Goal: Check status: Check status

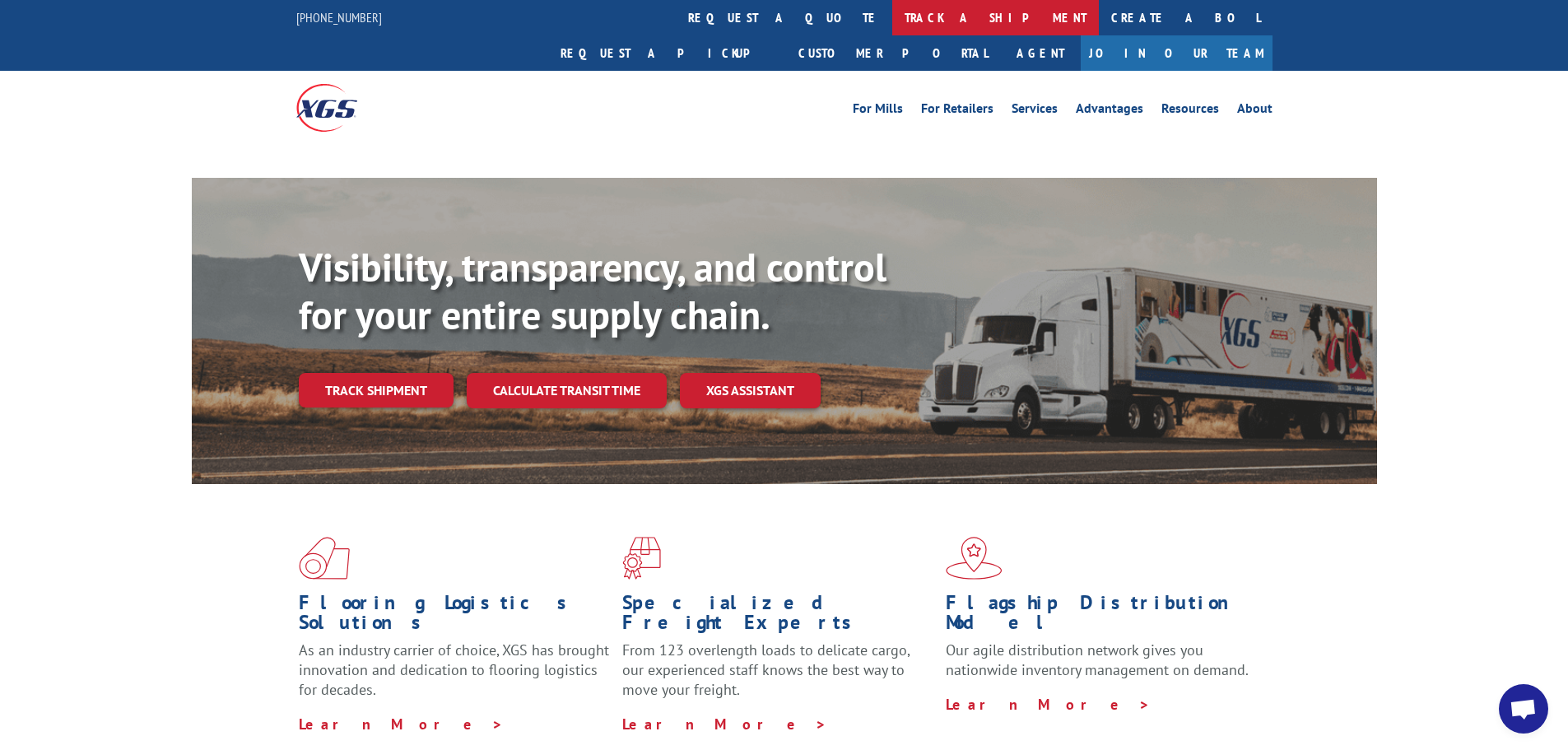
click at [892, 24] on link "track a shipment" at bounding box center [995, 17] width 207 height 36
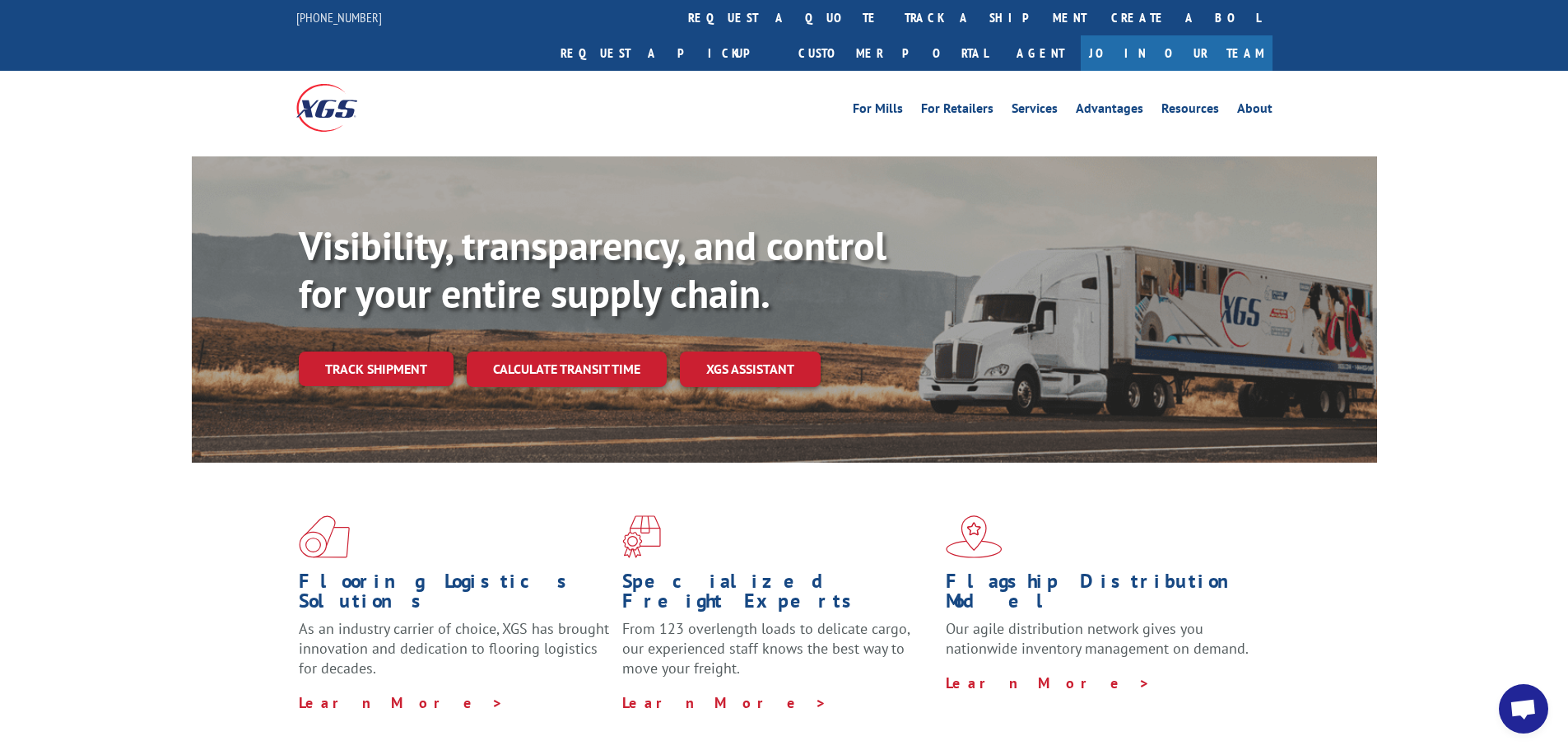
click at [892, 14] on link "track a shipment" at bounding box center [995, 17] width 207 height 36
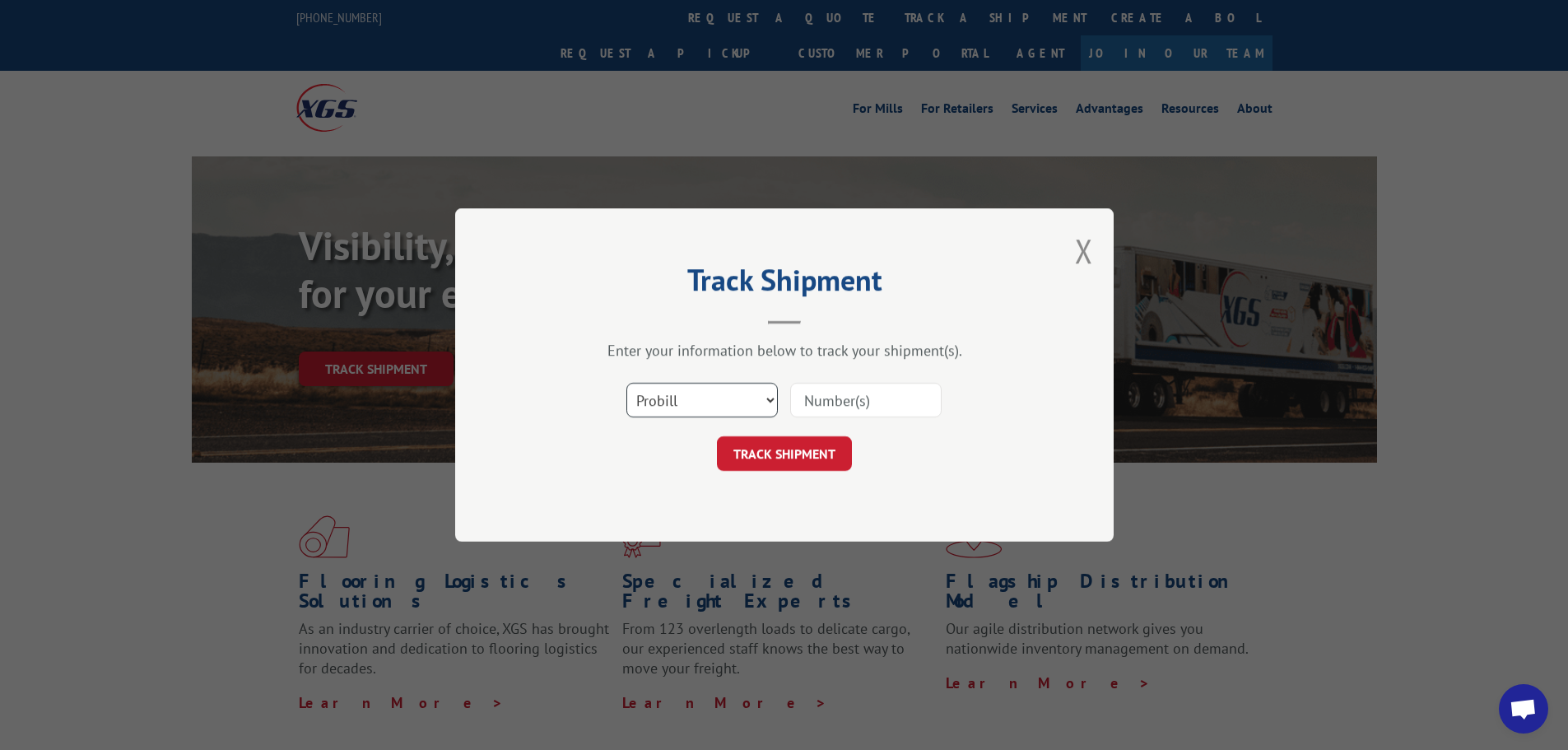
click at [736, 405] on select "Select category... Probill BOL PO" at bounding box center [702, 400] width 151 height 35
select select "po"
click at [627, 383] on select "Select category... Probill BOL PO" at bounding box center [702, 400] width 151 height 35
click at [844, 394] on input at bounding box center [865, 400] width 151 height 35
type input "22503875"
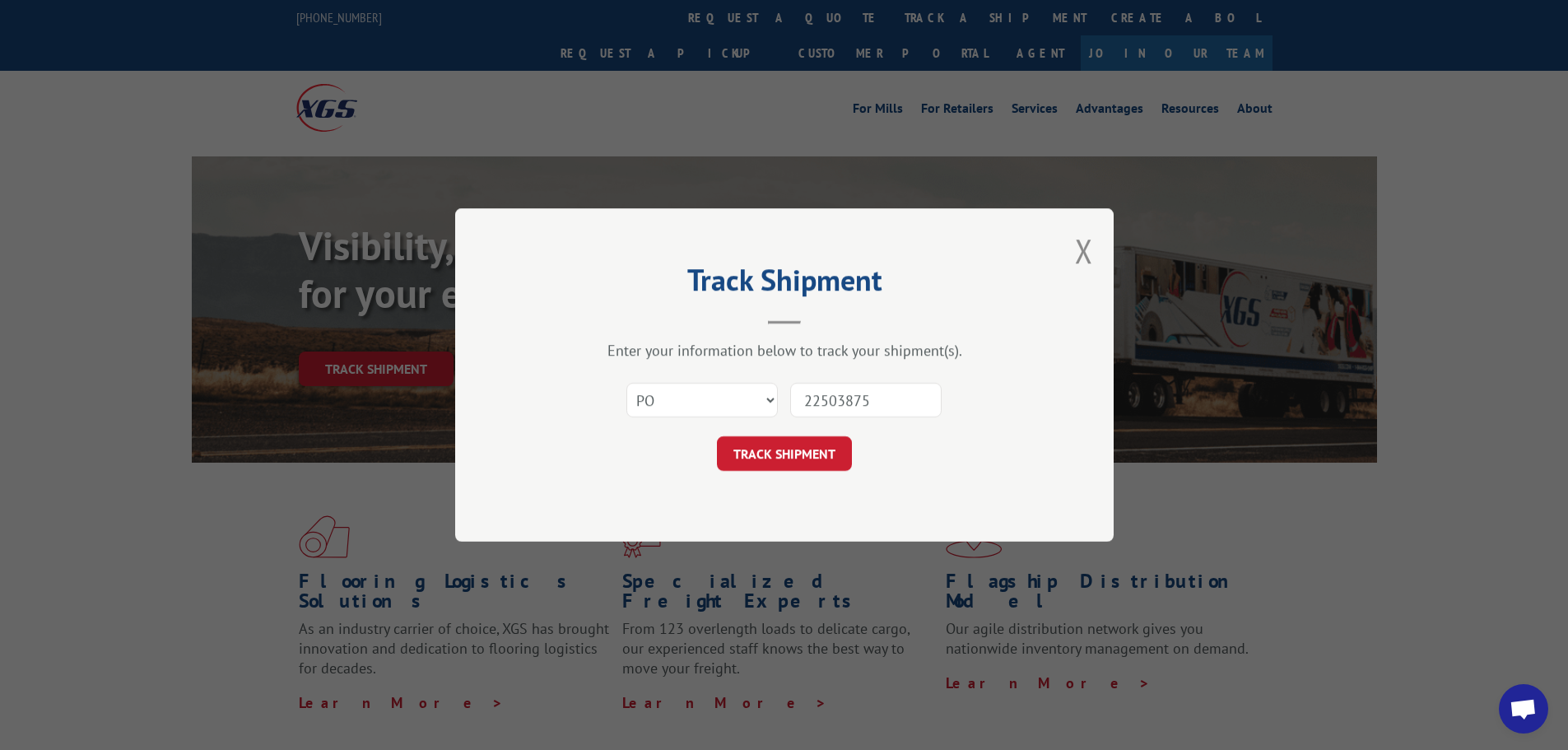
drag, startPoint x: 826, startPoint y: 456, endPoint x: 816, endPoint y: 458, distance: 10.2
click at [821, 456] on button "TRACK SHIPMENT" at bounding box center [784, 454] width 135 height 35
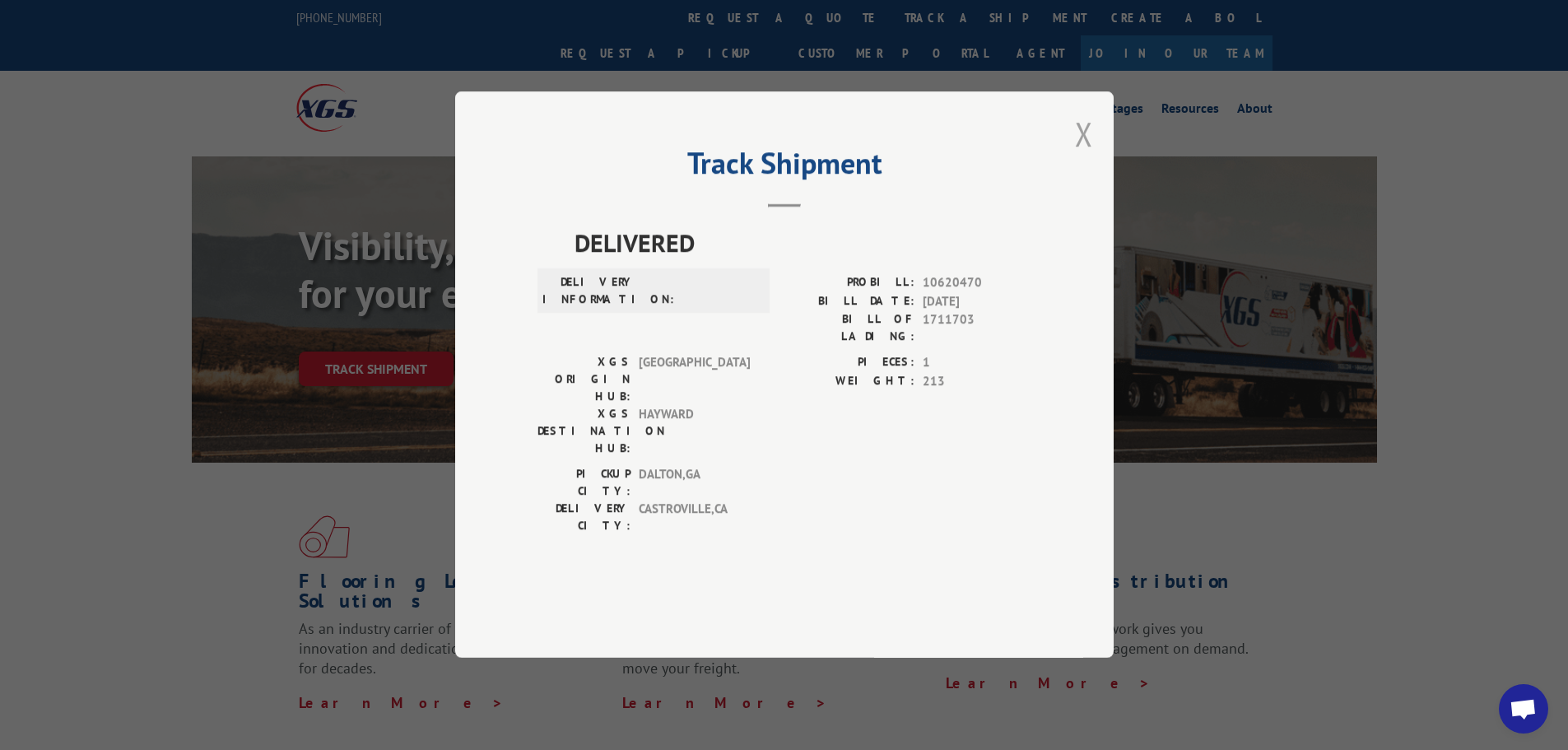
click at [1077, 155] on button "Close modal" at bounding box center [1084, 133] width 18 height 44
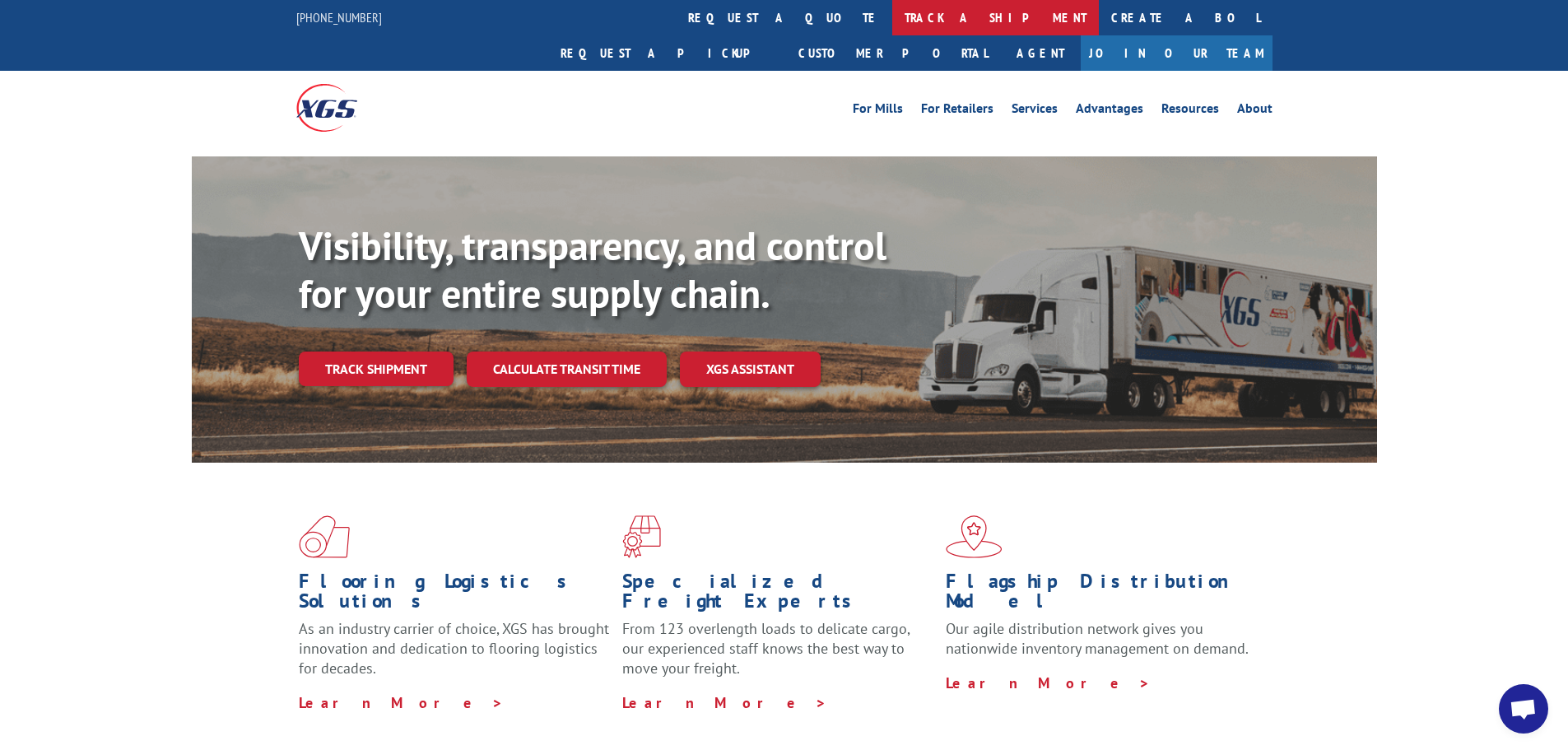
click at [892, 26] on link "track a shipment" at bounding box center [995, 17] width 207 height 36
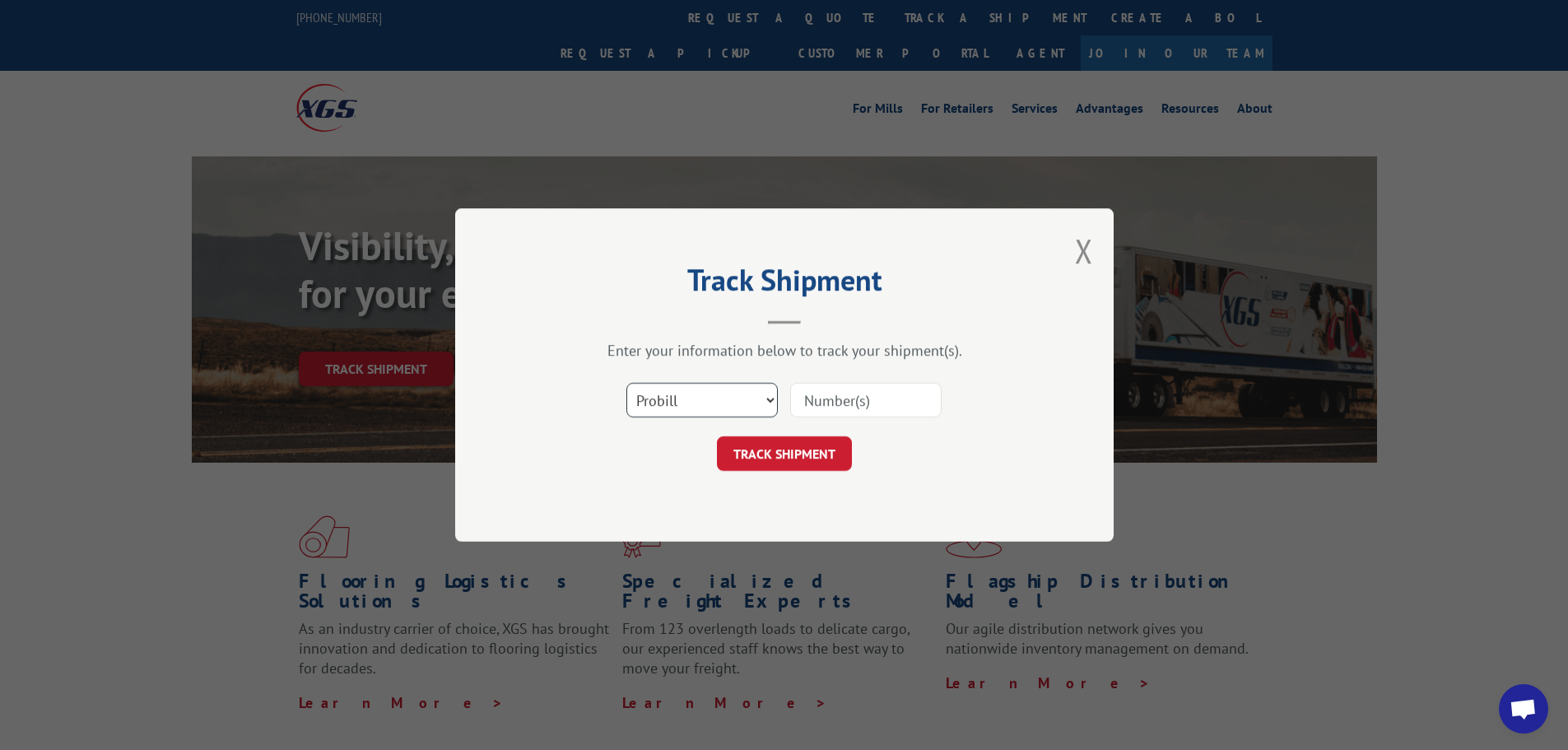
click at [714, 398] on select "Select category... Probill BOL PO" at bounding box center [702, 400] width 151 height 35
select select "bol"
click at [627, 383] on select "Select category... Probill BOL PO" at bounding box center [702, 400] width 151 height 35
click at [859, 416] on input at bounding box center [865, 400] width 151 height 35
type input "2555623"
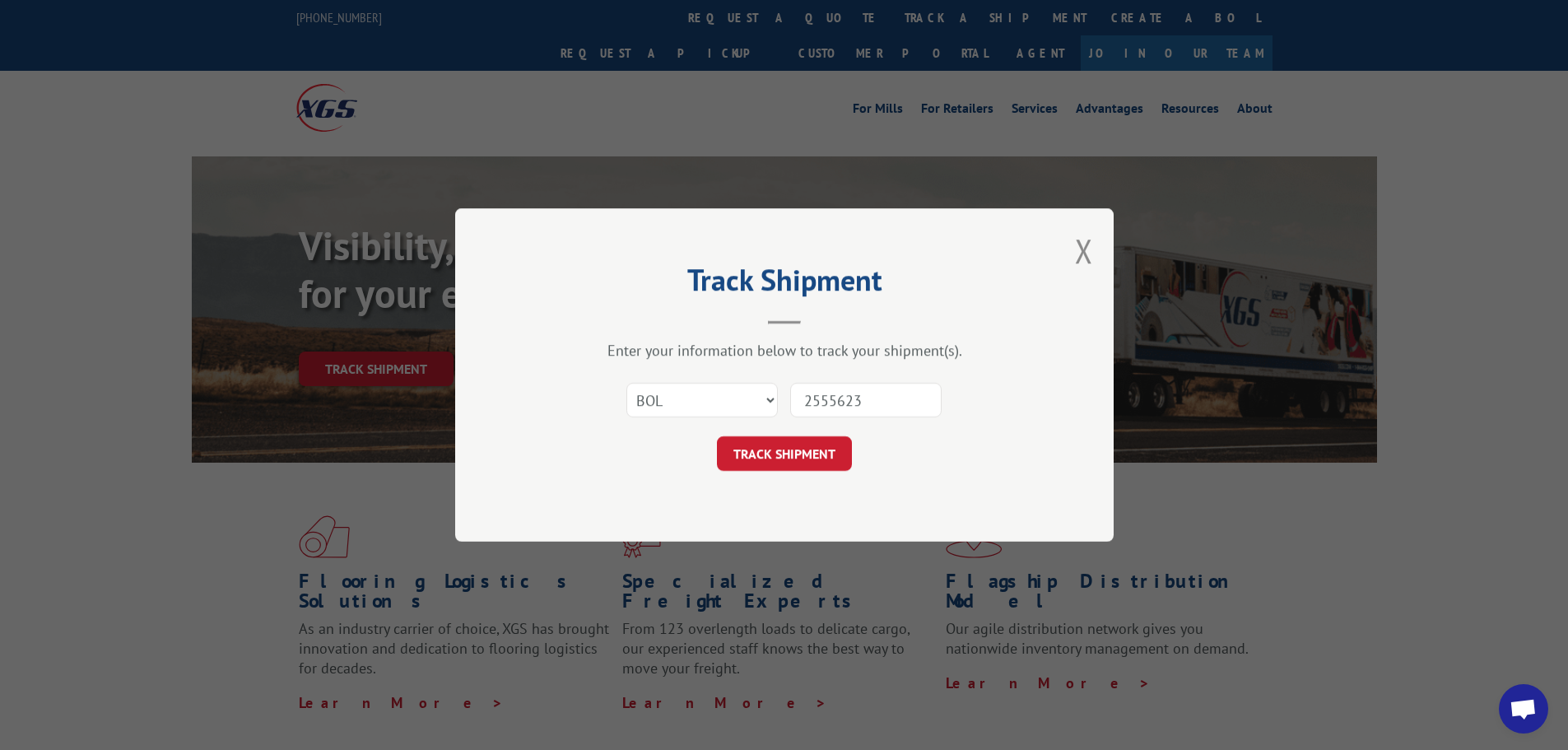
click at [790, 462] on button "TRACK SHIPMENT" at bounding box center [784, 454] width 135 height 35
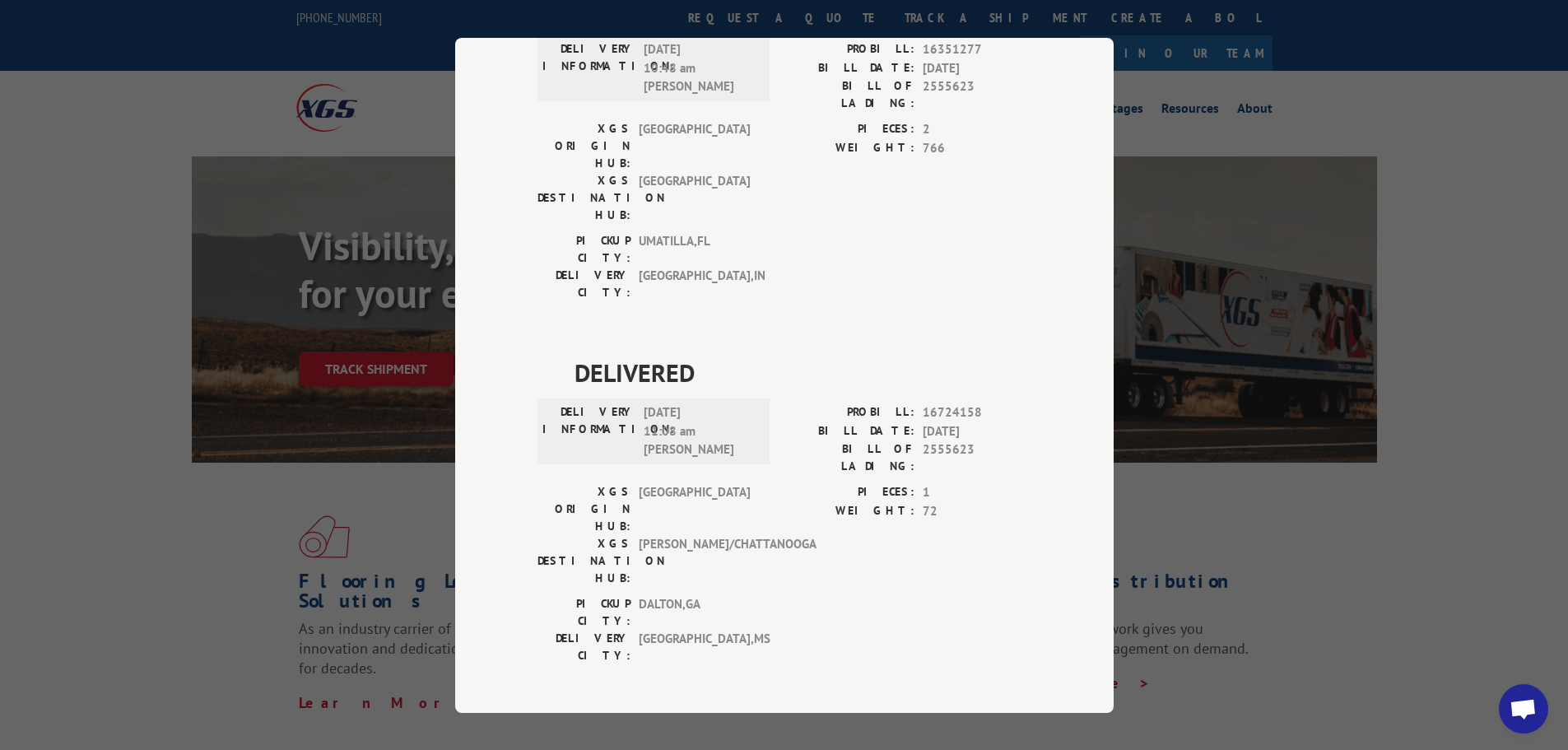
scroll to position [605, 0]
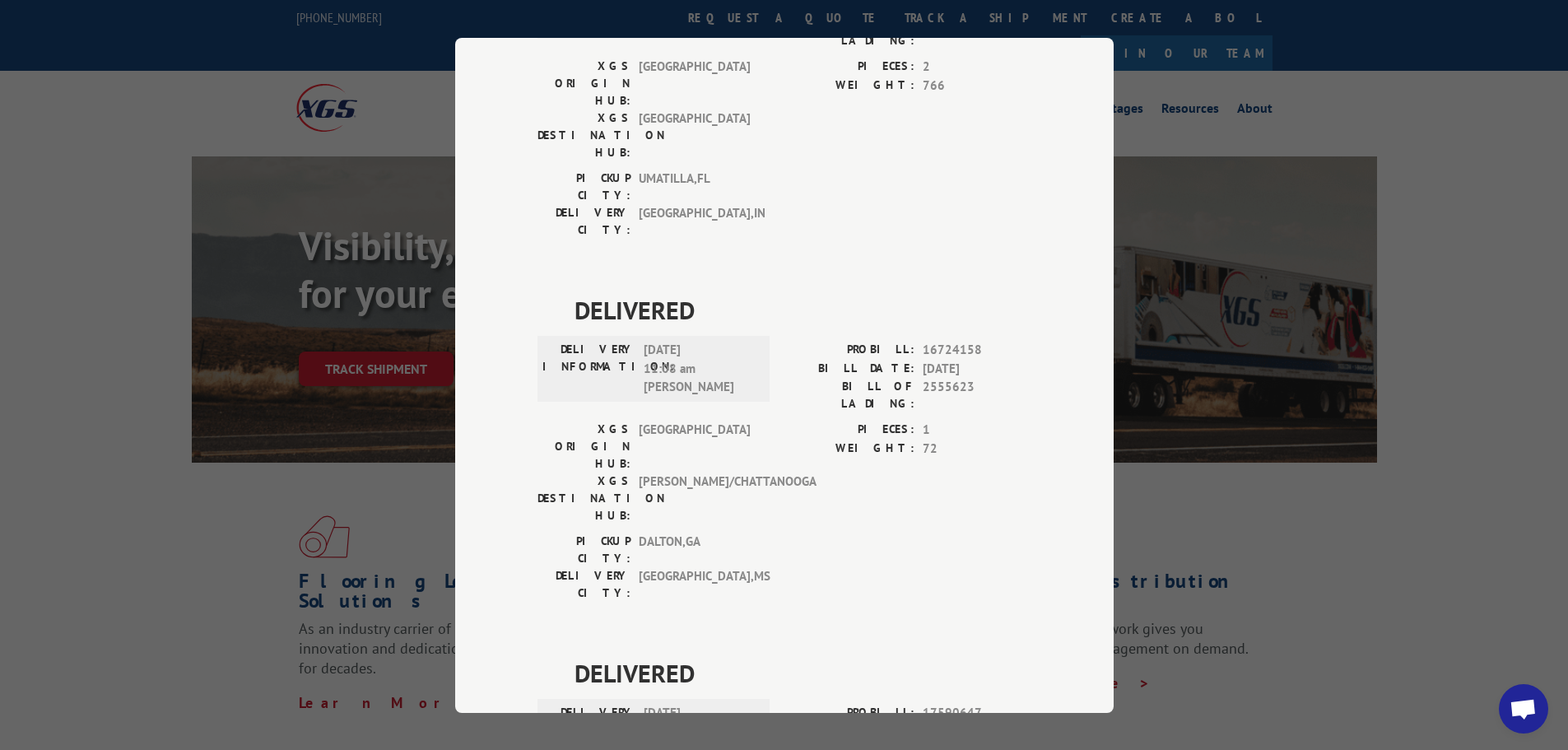
click at [670, 704] on span "[DATE] 03:00 pm [PERSON_NAME]" at bounding box center [699, 732] width 111 height 56
click at [670, 704] on span "[DATE] 03:00 pm [PERSON_NAME]" at bounding box center [699, 732] width 111 height 56
drag, startPoint x: 670, startPoint y: 469, endPoint x: 640, endPoint y: 466, distance: 30.1
click at [644, 704] on span "[DATE] 03:00 pm [PERSON_NAME]" at bounding box center [699, 732] width 111 height 56
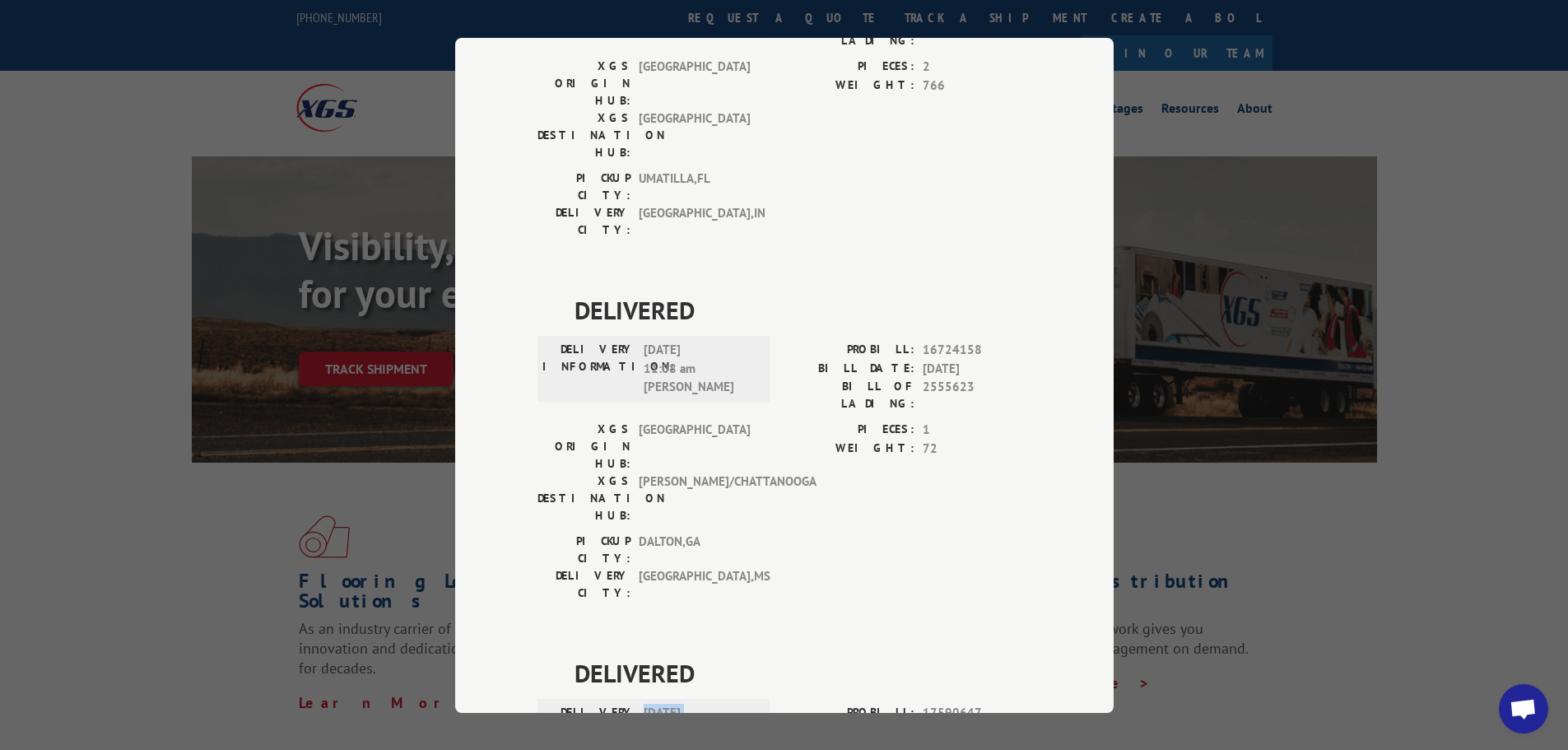
drag, startPoint x: 676, startPoint y: 470, endPoint x: 617, endPoint y: 474, distance: 59.1
click at [617, 704] on div "DELIVERY INFORMATION: [DATE] 03:00 pm [PERSON_NAME]" at bounding box center [653, 732] width 222 height 56
click at [657, 704] on span "[DATE] 03:00 pm [PERSON_NAME]" at bounding box center [699, 732] width 111 height 56
drag, startPoint x: 687, startPoint y: 469, endPoint x: 641, endPoint y: 467, distance: 46.0
click at [644, 704] on span "[DATE] 03:00 pm [PERSON_NAME]" at bounding box center [699, 732] width 111 height 56
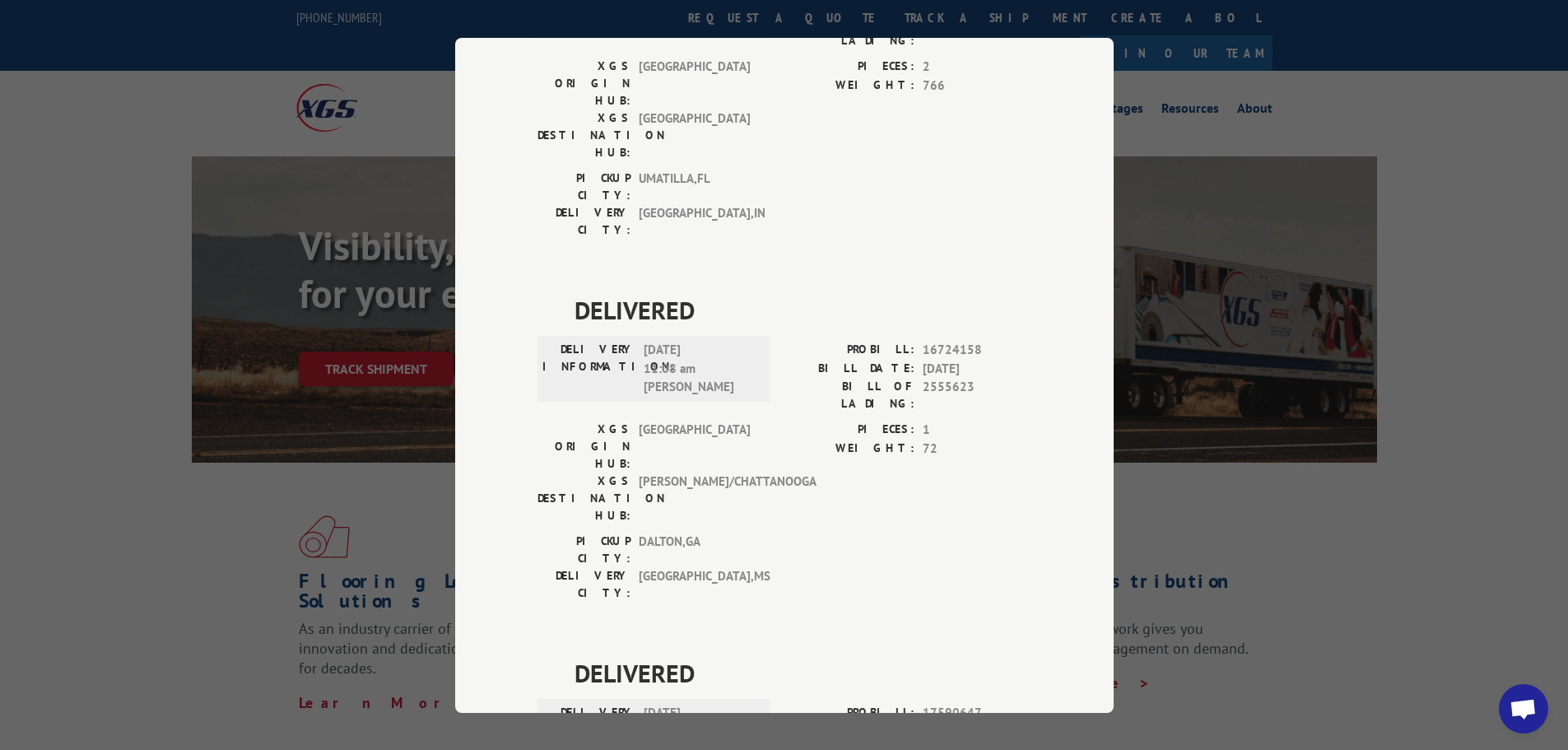
scroll to position [21, 0]
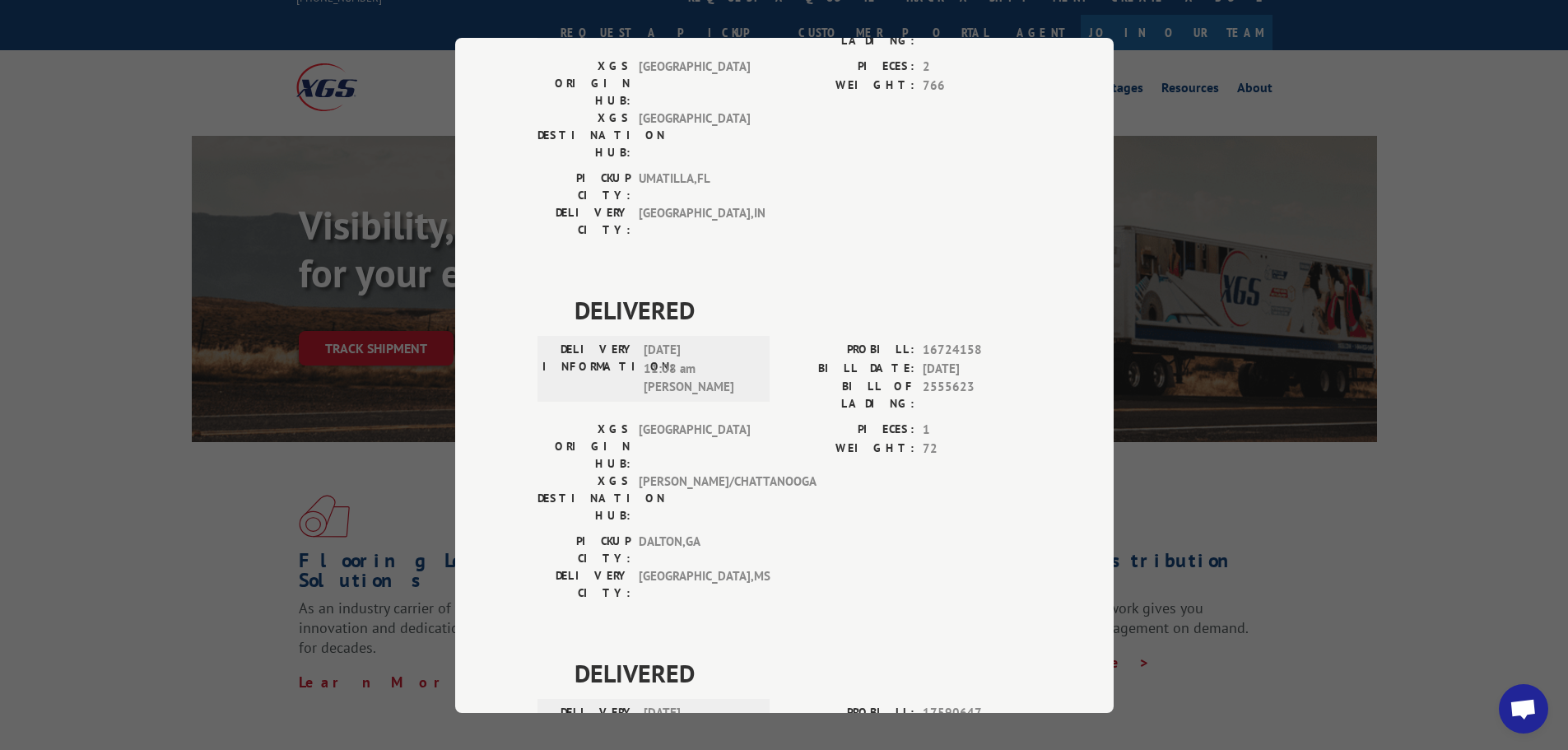
click at [676, 704] on span "[DATE] 03:00 pm [PERSON_NAME]" at bounding box center [699, 732] width 111 height 56
drag, startPoint x: 672, startPoint y: 469, endPoint x: 636, endPoint y: 468, distance: 36.0
click at [636, 704] on div "DELIVERY INFORMATION: [DATE] 03:00 pm [PERSON_NAME]" at bounding box center [653, 732] width 222 height 56
click at [675, 704] on span "[DATE] 03:00 pm [PERSON_NAME]" at bounding box center [699, 732] width 111 height 56
drag, startPoint x: 675, startPoint y: 468, endPoint x: 631, endPoint y: 462, distance: 44.4
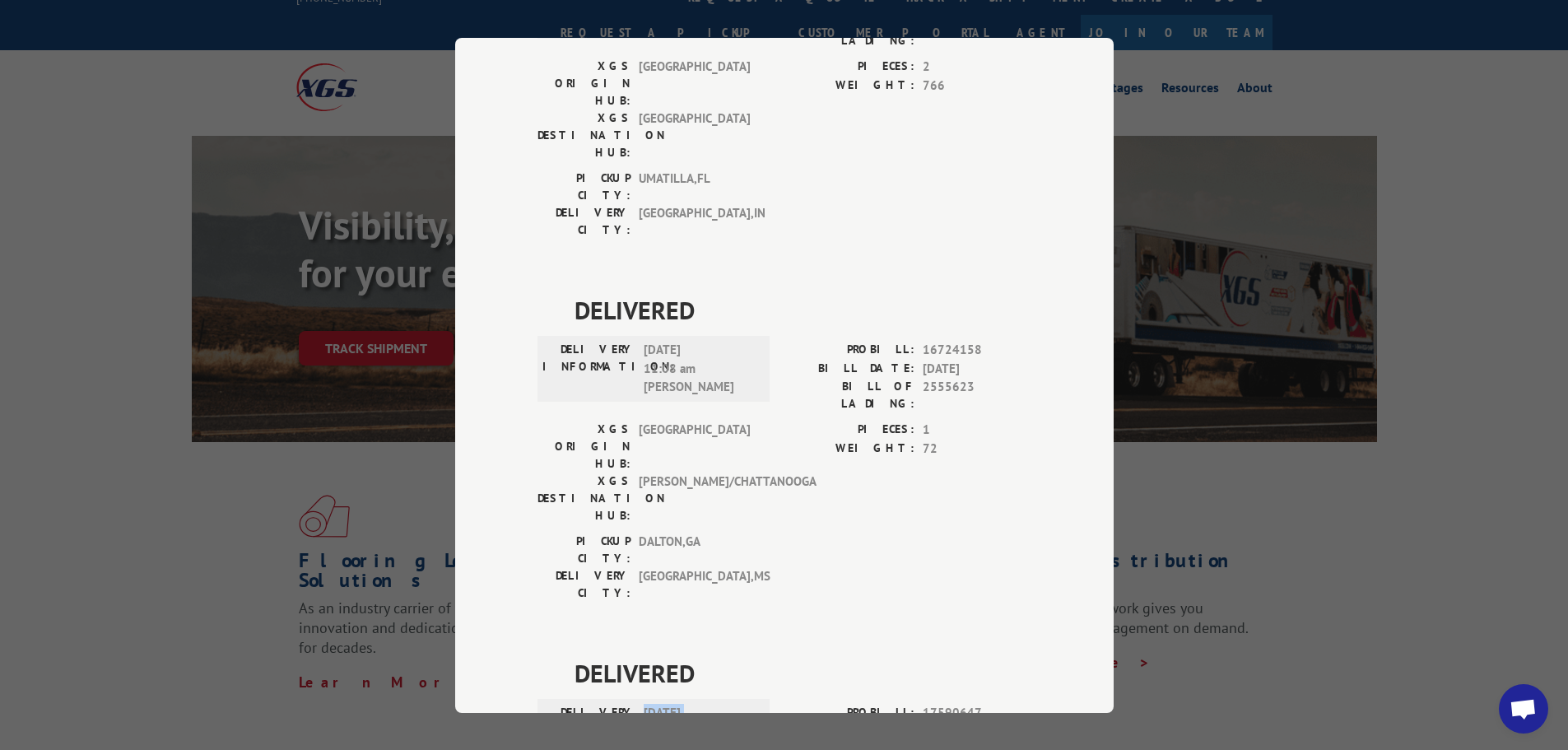
click at [631, 704] on div "DELIVERY INFORMATION: [DATE] 03:00 pm [PERSON_NAME]" at bounding box center [653, 732] width 222 height 56
click at [745, 704] on span "[DATE] 03:00 pm [PERSON_NAME]" at bounding box center [699, 732] width 111 height 56
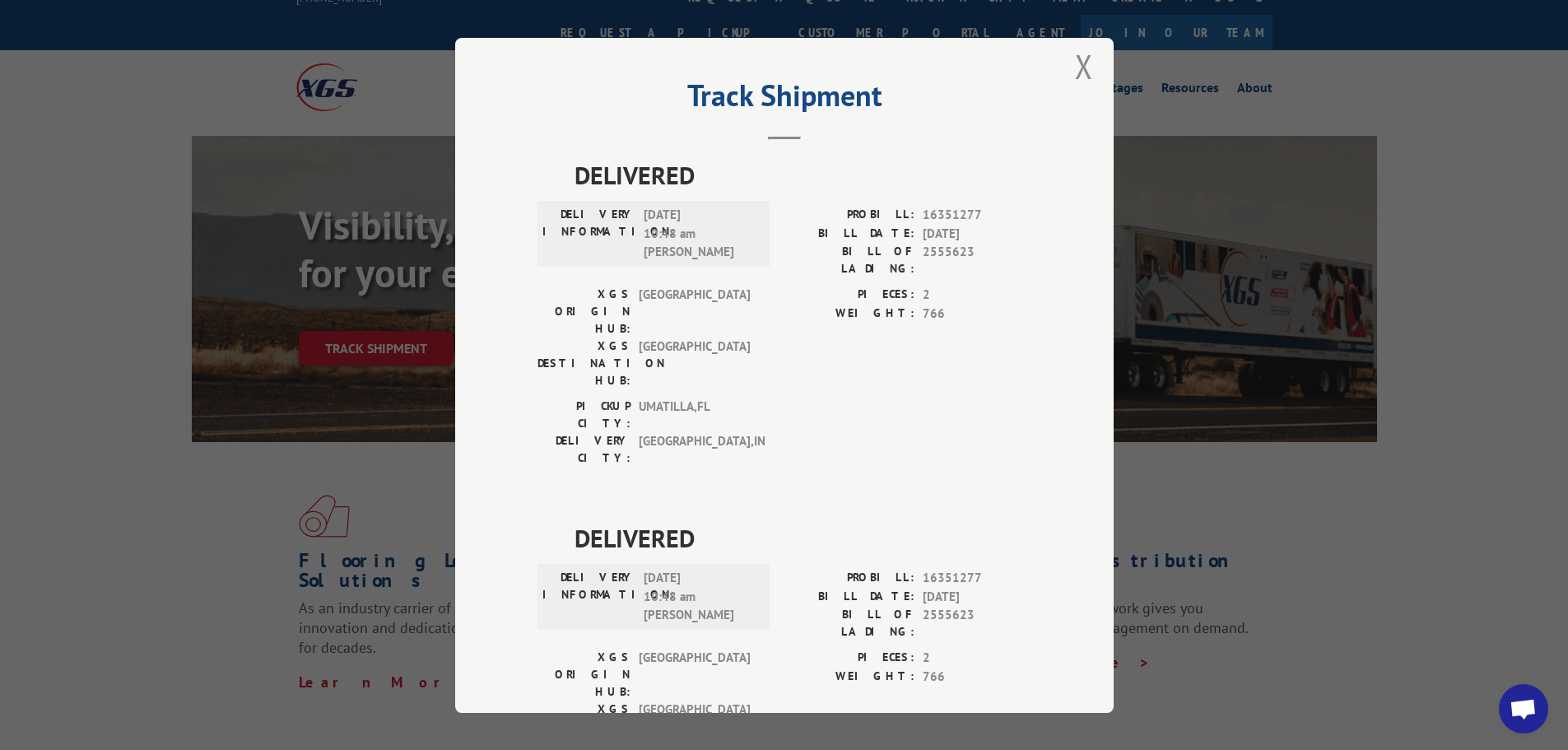
scroll to position [0, 0]
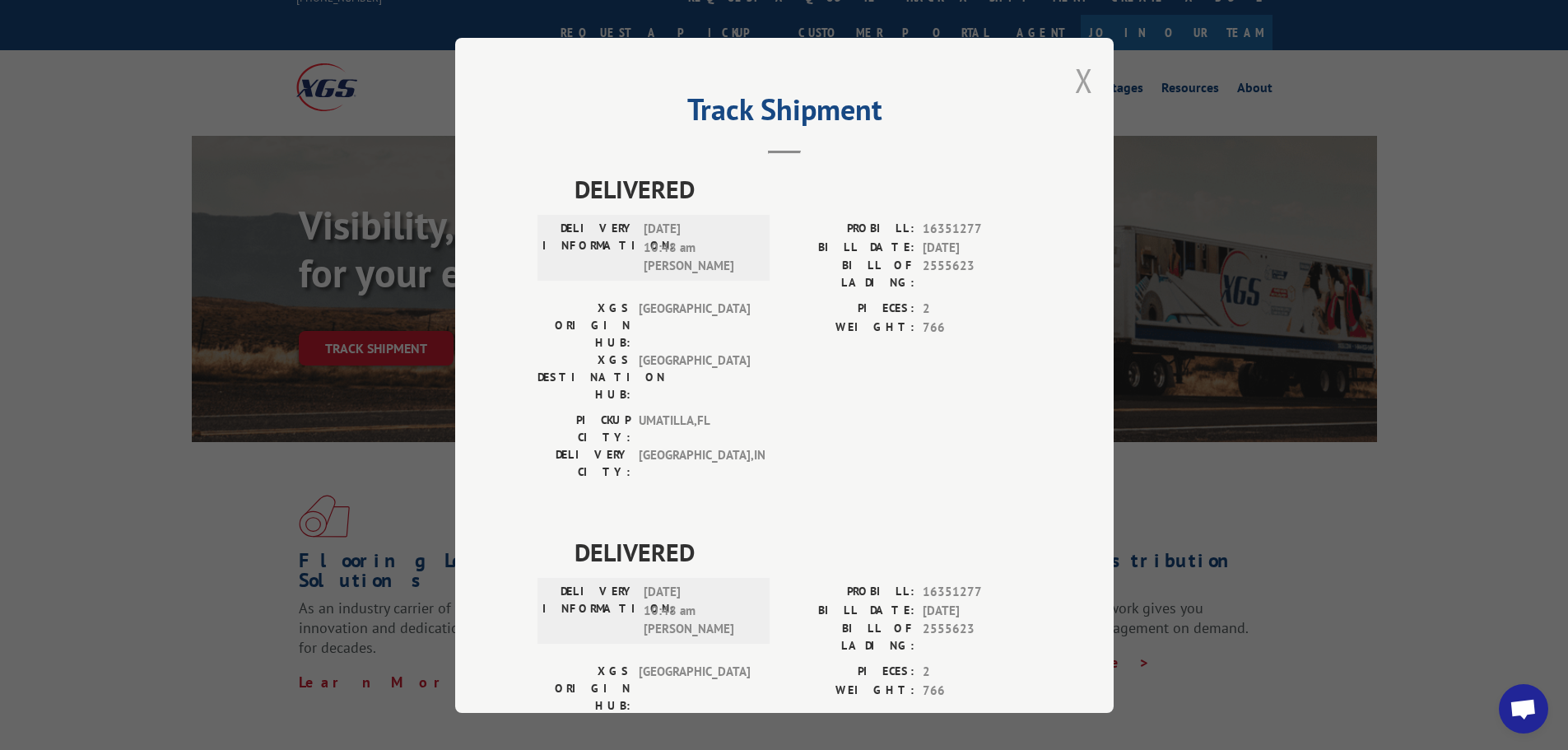
click at [1085, 84] on button "Close modal" at bounding box center [1084, 80] width 18 height 44
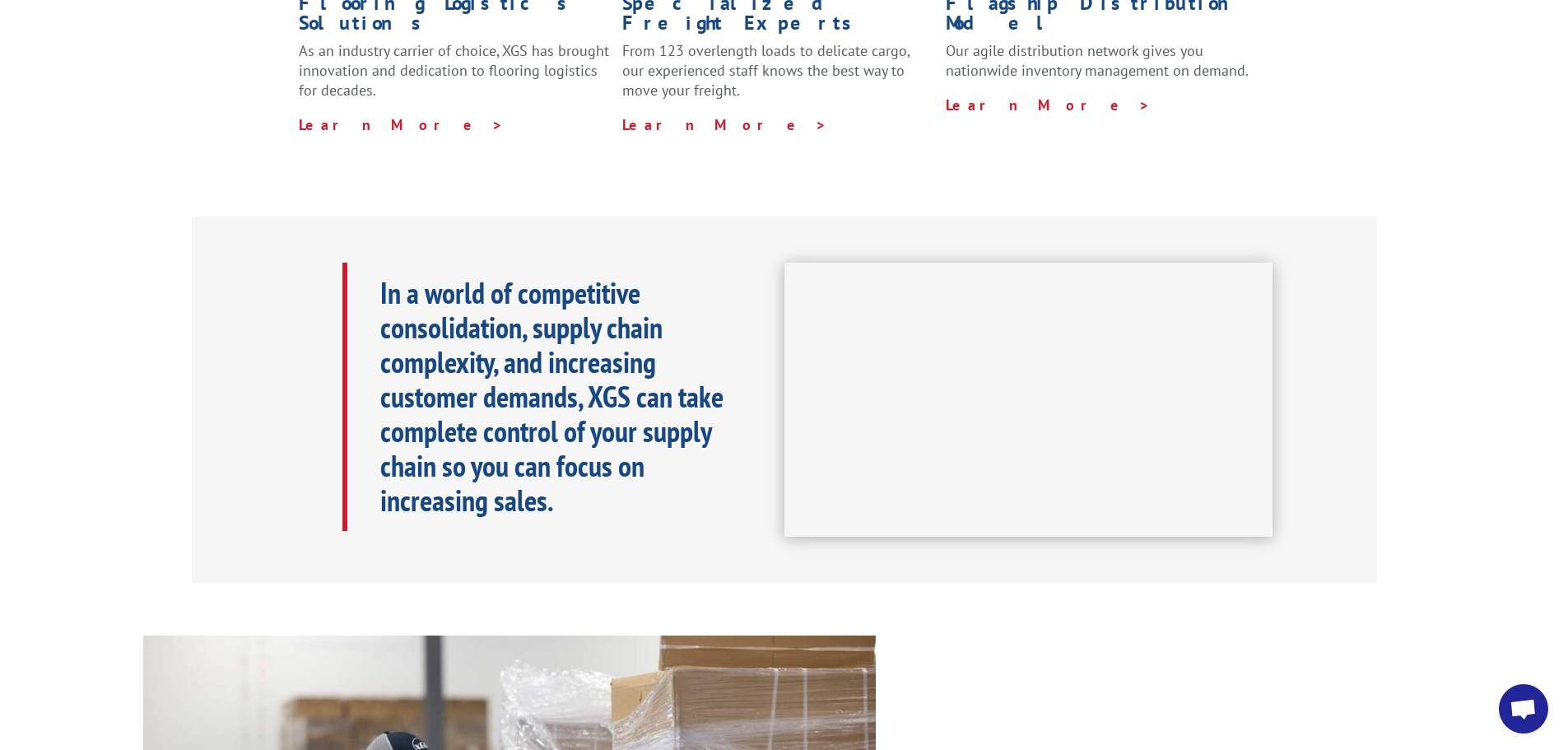
scroll to position [574, 0]
